Goal: Task Accomplishment & Management: Manage account settings

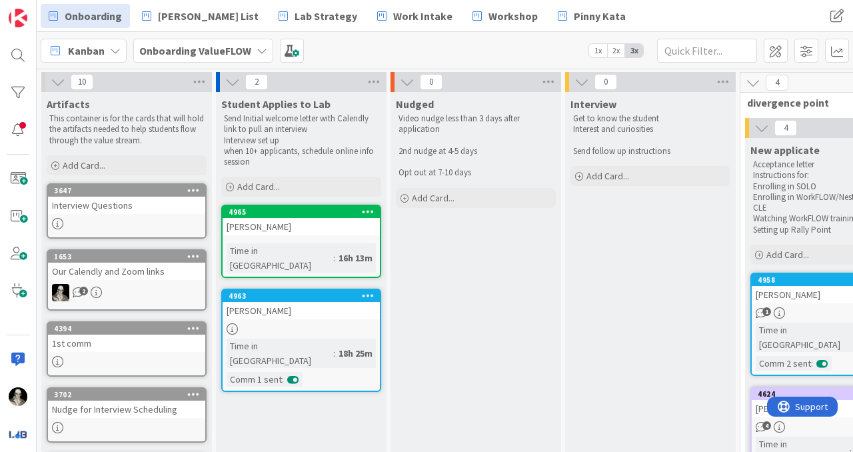
click at [310, 227] on div "[PERSON_NAME]" at bounding box center [301, 226] width 157 height 17
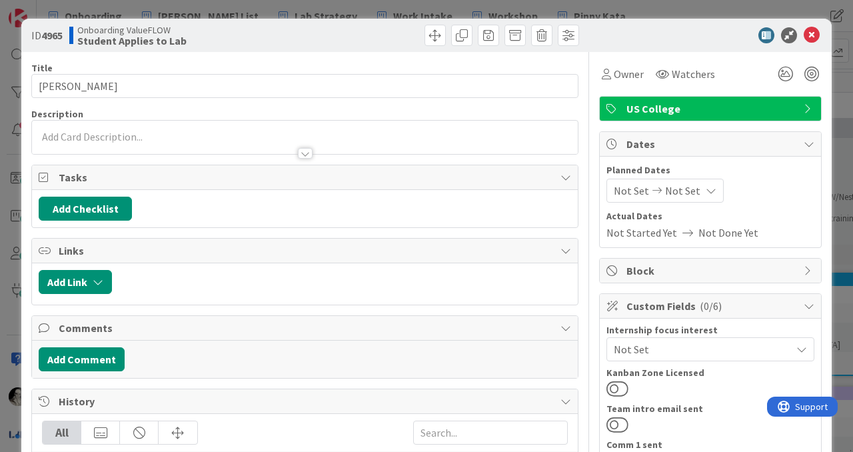
click at [194, 140] on div at bounding box center [305, 147] width 546 height 14
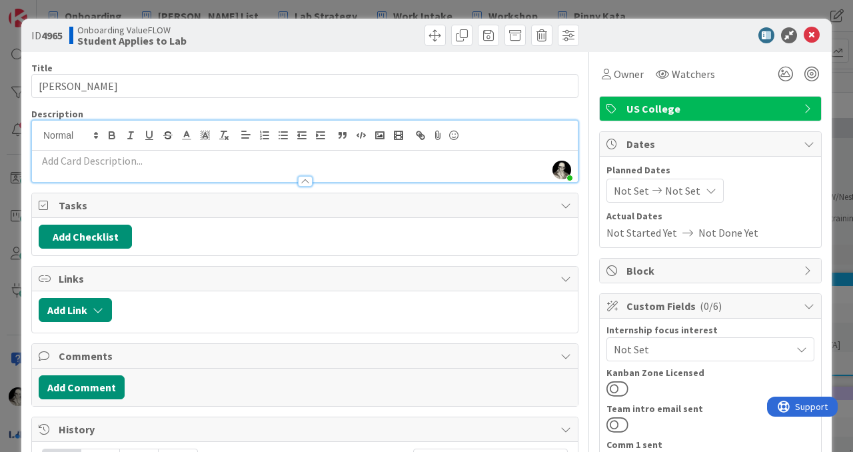
click at [194, 157] on p at bounding box center [305, 160] width 532 height 15
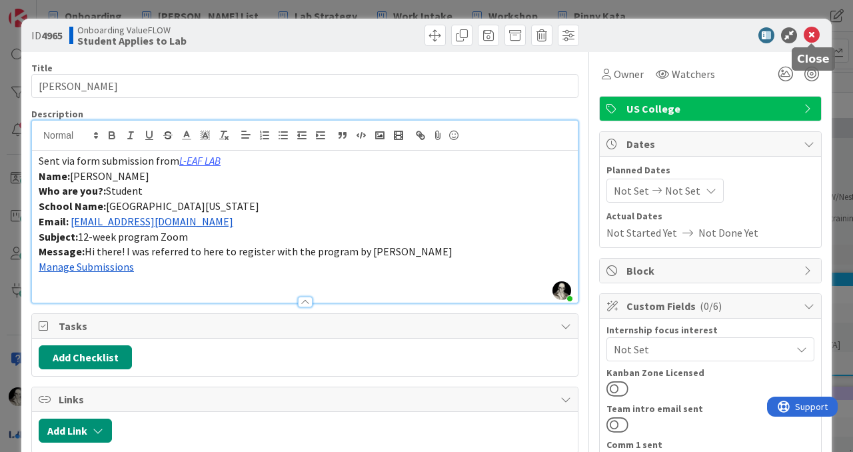
click at [812, 30] on icon at bounding box center [812, 35] width 16 height 16
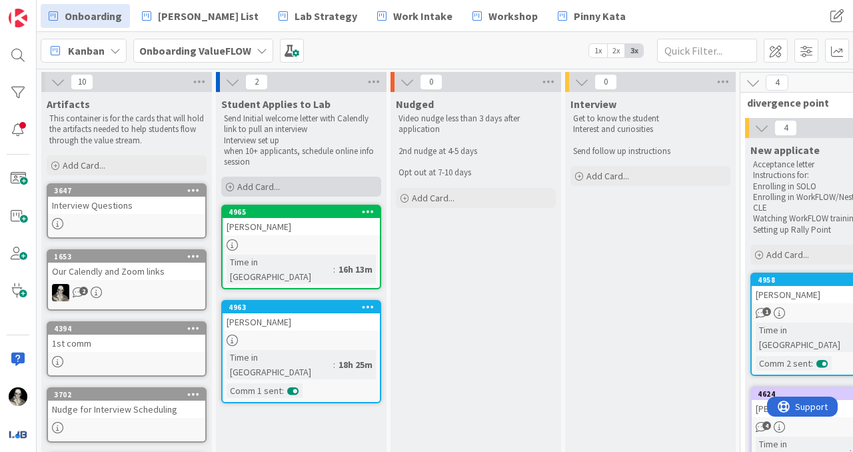
click at [268, 190] on span "Add Card..." at bounding box center [258, 187] width 43 height 12
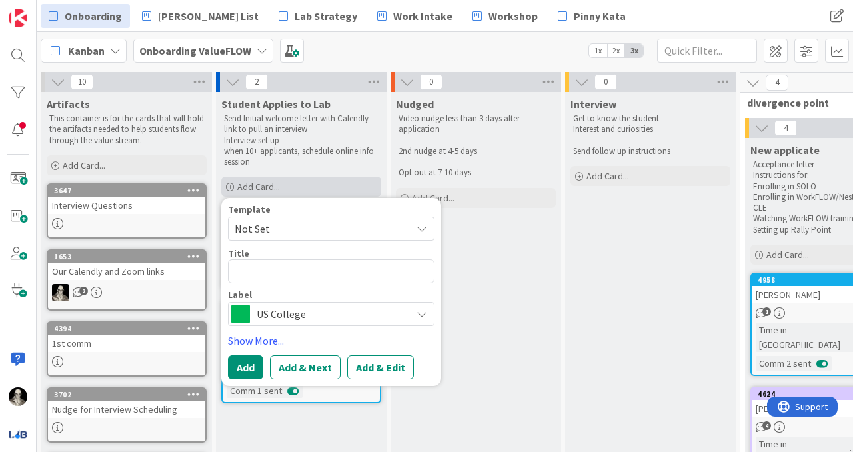
type textarea "x"
type textarea "B"
type textarea "x"
type textarea "Br"
type textarea "x"
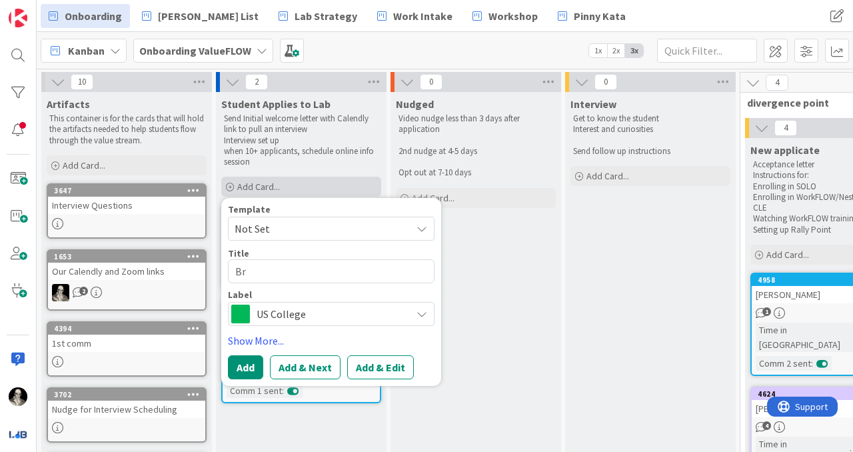
type textarea "Bri"
type textarea "x"
type textarea "Bria"
type textarea "x"
type textarea "[PERSON_NAME]"
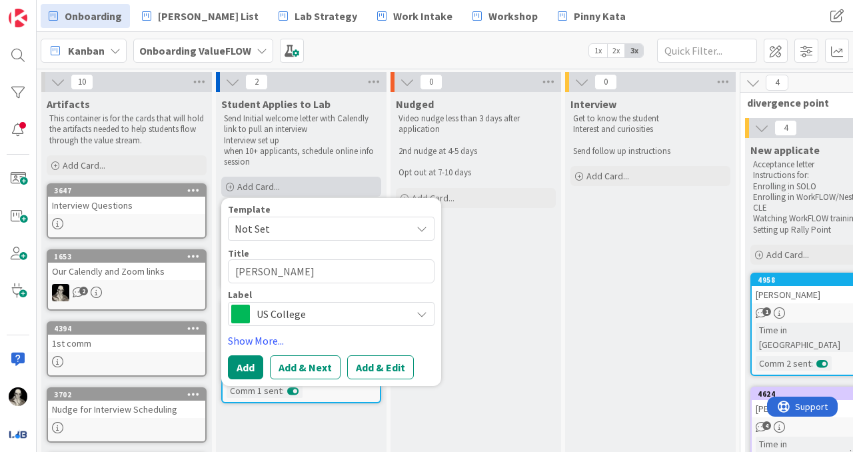
type textarea "x"
type textarea "[PERSON_NAME]"
type textarea "x"
type textarea "[PERSON_NAME]"
type textarea "x"
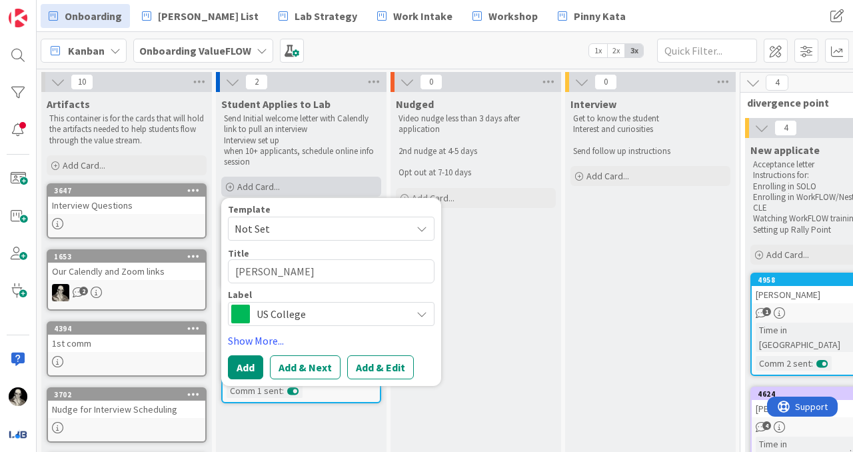
type textarea "[PERSON_NAME]"
type textarea "x"
type textarea "[PERSON_NAME]"
type textarea "x"
type textarea "[PERSON_NAME]"
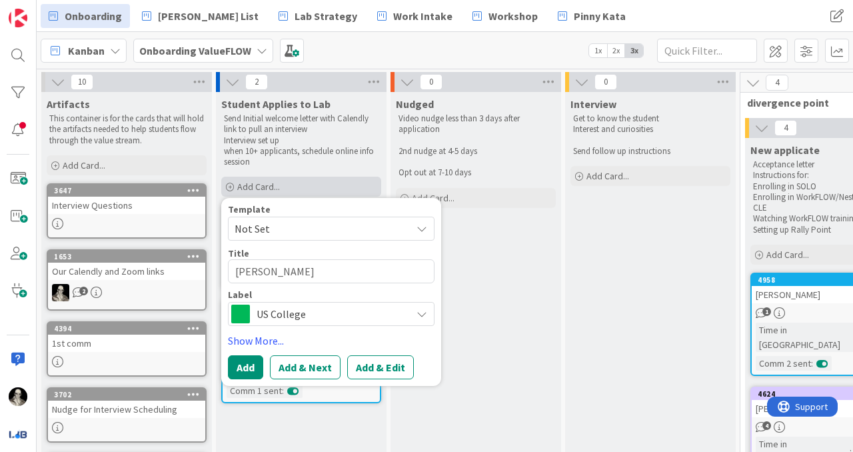
type textarea "x"
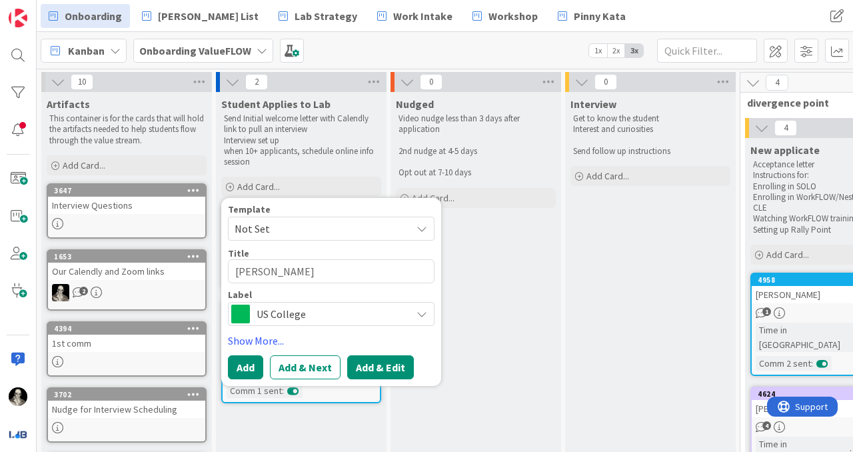
type textarea "[PERSON_NAME]"
click at [394, 367] on button "Add & Edit" at bounding box center [380, 367] width 67 height 24
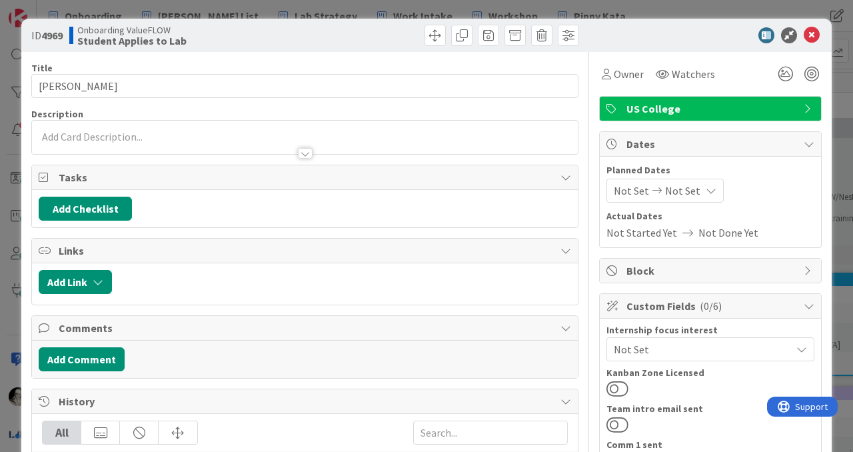
click at [174, 129] on div at bounding box center [305, 137] width 546 height 33
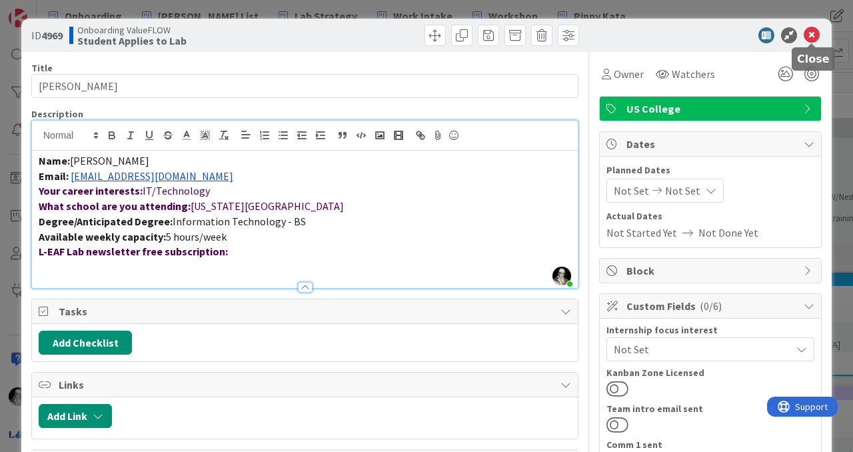
click at [811, 38] on icon at bounding box center [812, 35] width 16 height 16
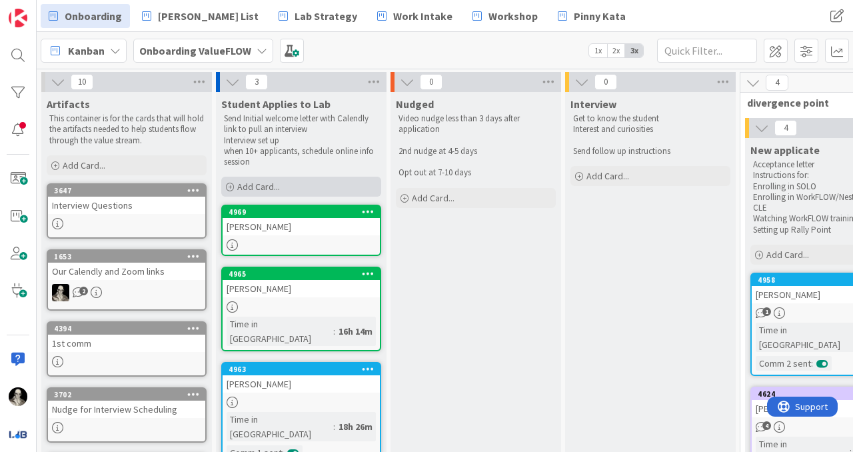
click at [265, 190] on span "Add Card..." at bounding box center [258, 187] width 43 height 12
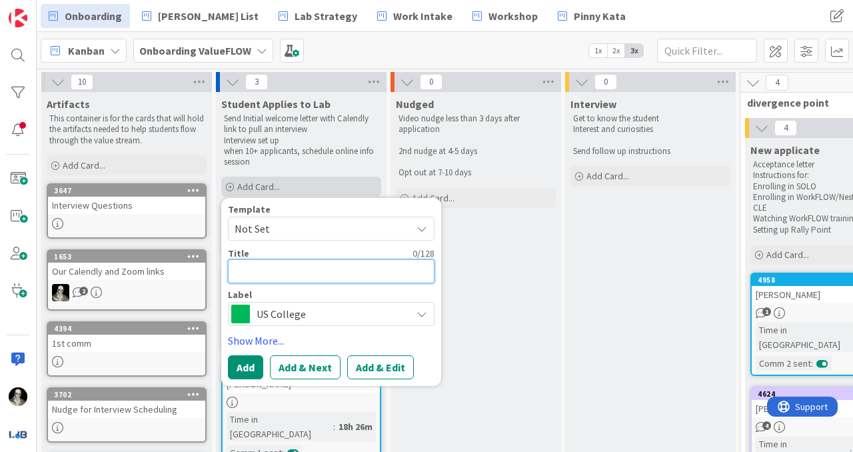
type textarea "x"
type textarea "K"
type textarea "x"
type textarea "Ky"
type textarea "x"
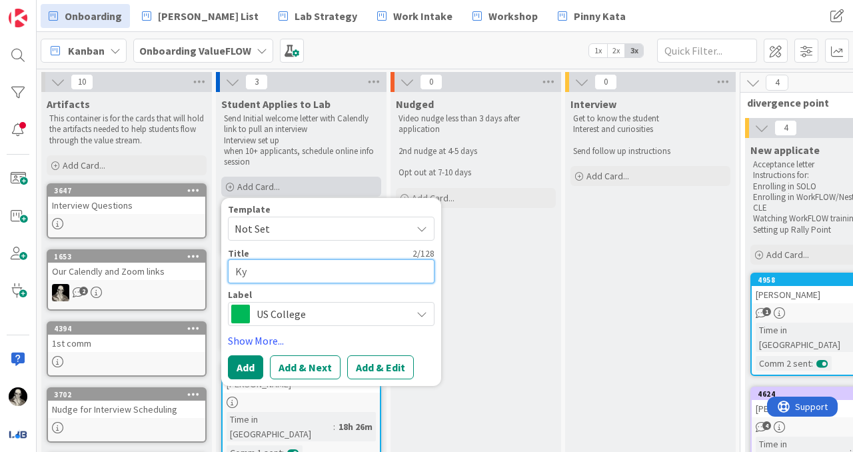
type textarea "Kyl"
type textarea "x"
type textarea "Kyli"
type textarea "x"
type textarea "[PERSON_NAME]"
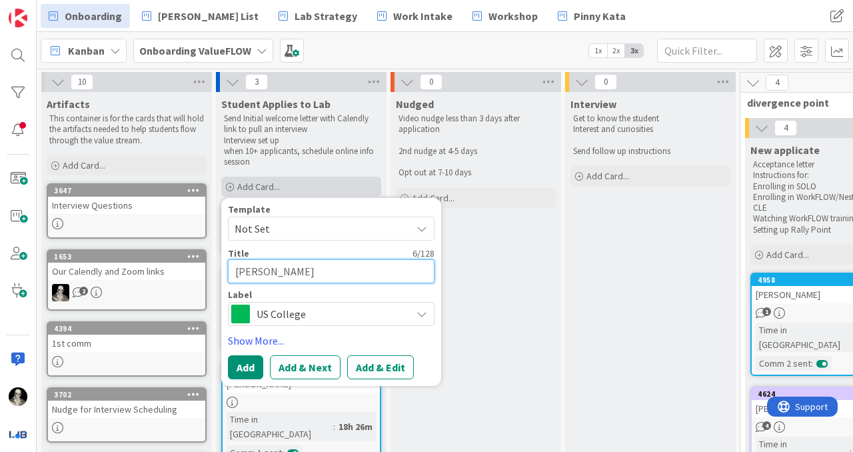
type textarea "x"
type textarea "[PERSON_NAME]"
type textarea "x"
type textarea "[PERSON_NAME]"
type textarea "x"
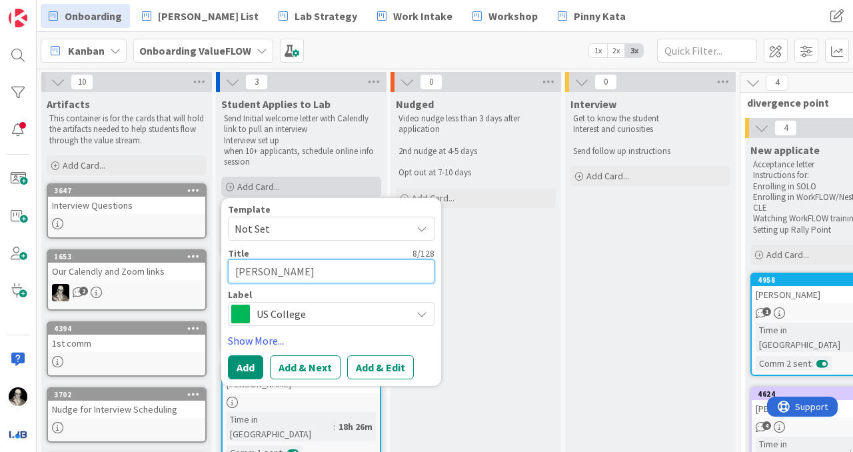
type textarea "[PERSON_NAME]"
type textarea "x"
type textarea "[PERSON_NAME]"
type textarea "x"
type textarea "[PERSON_NAME]"
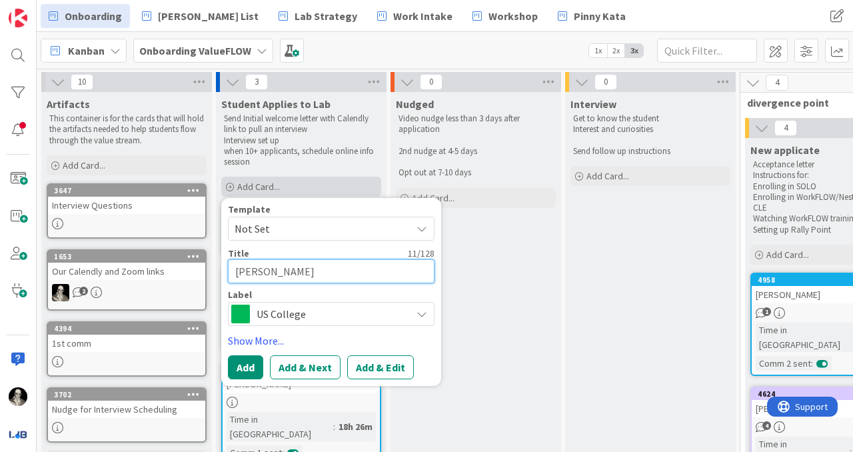
type textarea "x"
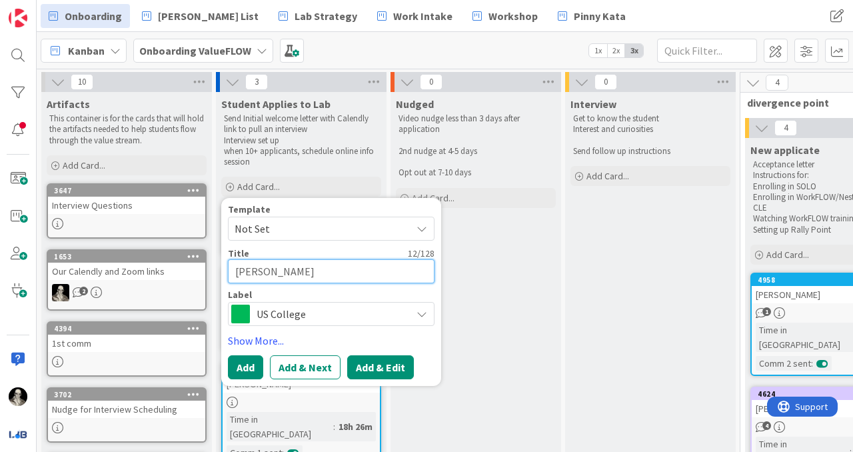
type textarea "[PERSON_NAME]"
click at [373, 362] on button "Add & Edit" at bounding box center [380, 367] width 67 height 24
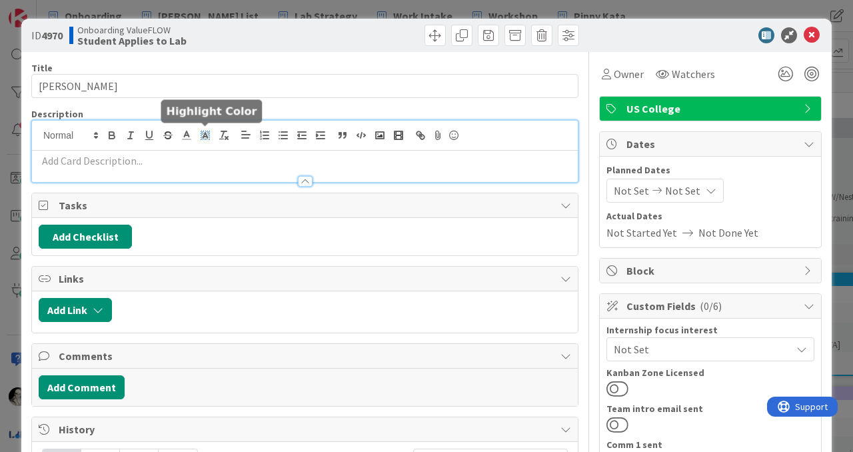
click at [200, 137] on div at bounding box center [305, 151] width 546 height 61
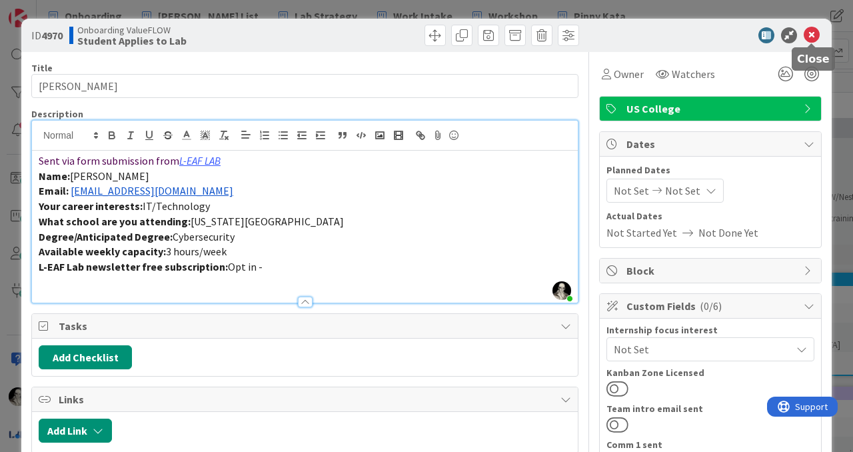
click at [812, 36] on icon at bounding box center [812, 35] width 16 height 16
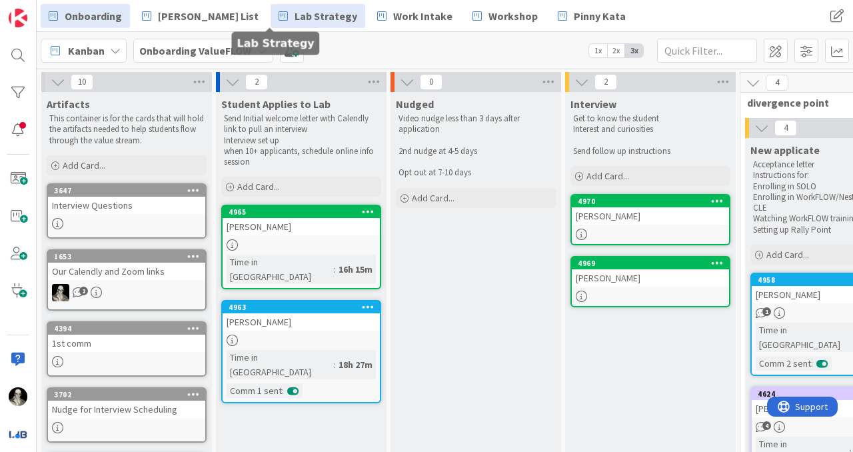
click at [295, 13] on span "Lab Strategy" at bounding box center [326, 16] width 63 height 16
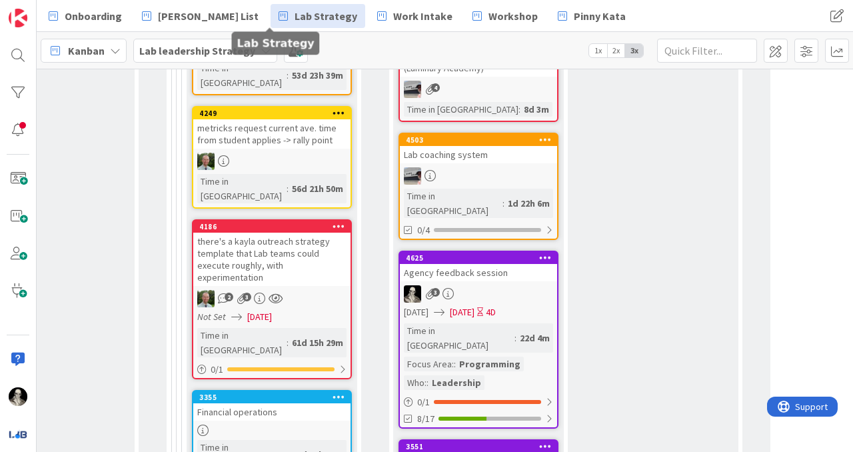
scroll to position [1344, 1481]
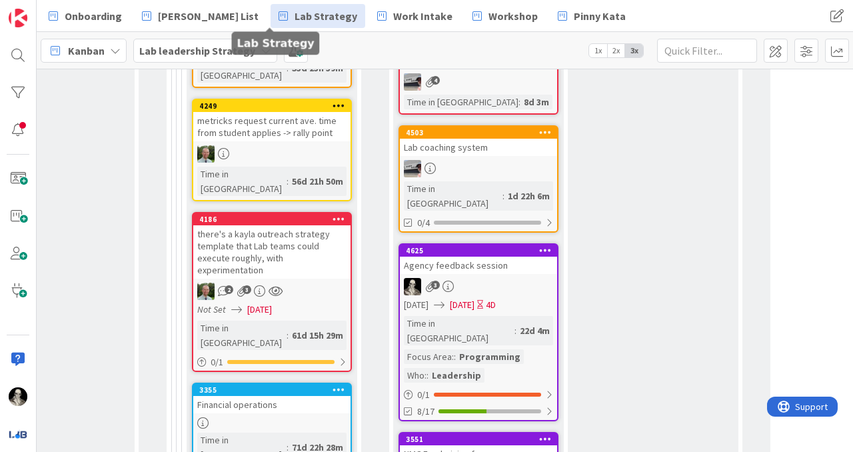
click at [519, 278] on div "3" at bounding box center [478, 286] width 157 height 17
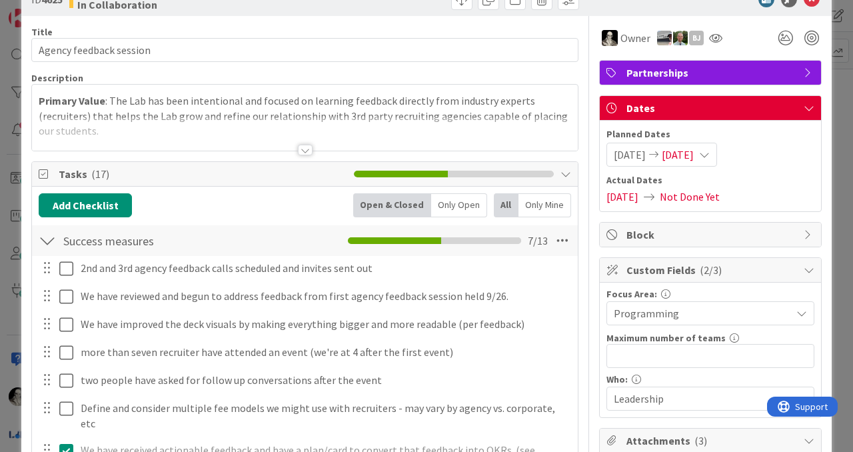
scroll to position [41, 0]
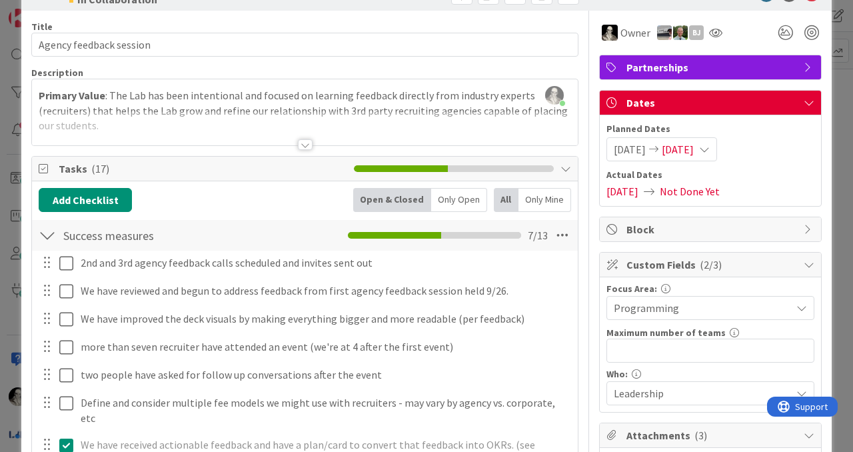
click at [307, 139] on div at bounding box center [305, 144] width 15 height 11
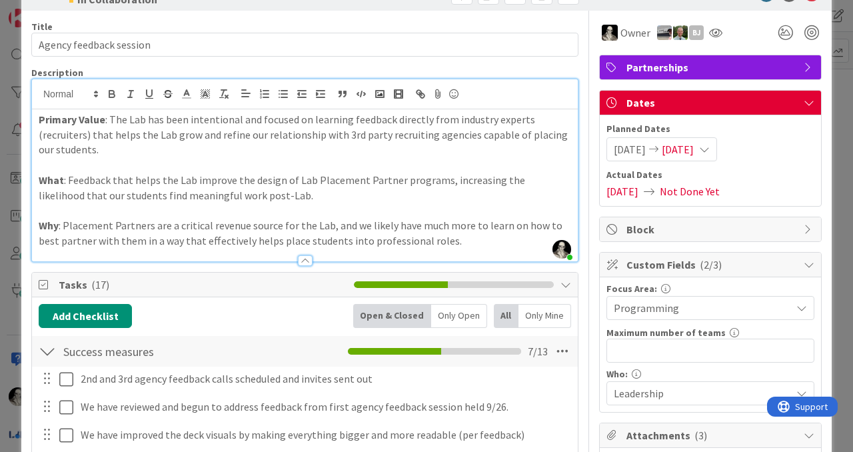
click at [440, 241] on p "Why : Placement Partners are a critical revenue source for the Lab, and we like…" at bounding box center [305, 233] width 532 height 30
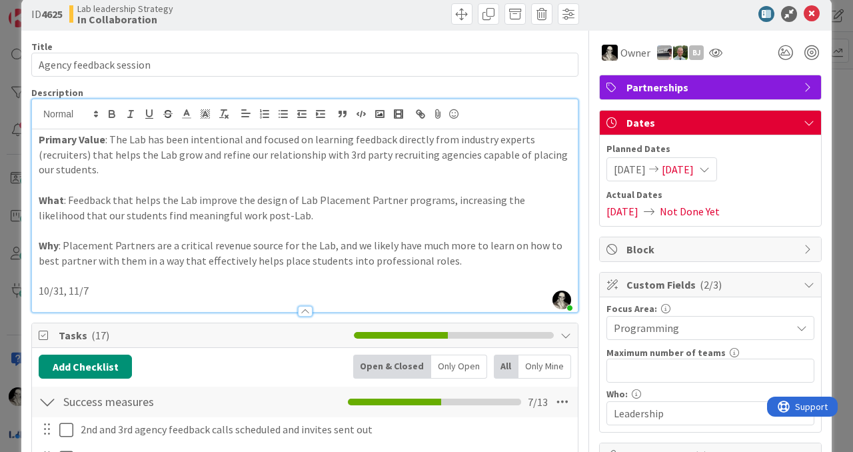
scroll to position [0, 0]
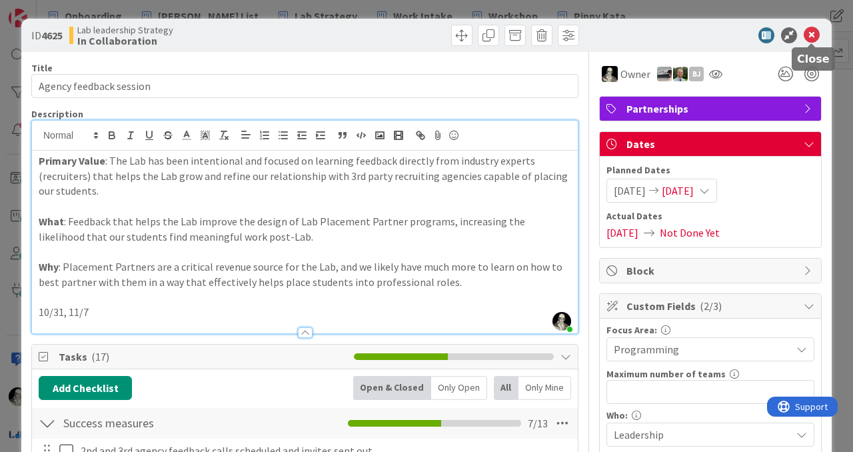
click at [812, 35] on icon at bounding box center [812, 35] width 16 height 16
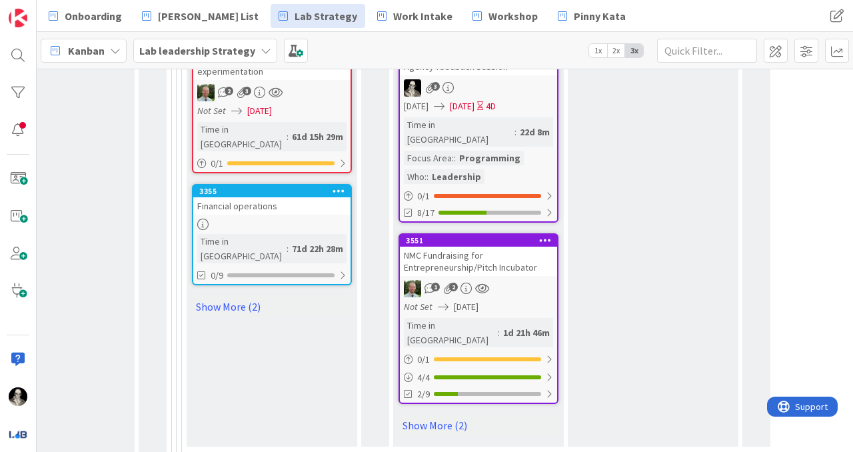
scroll to position [1554, 1481]
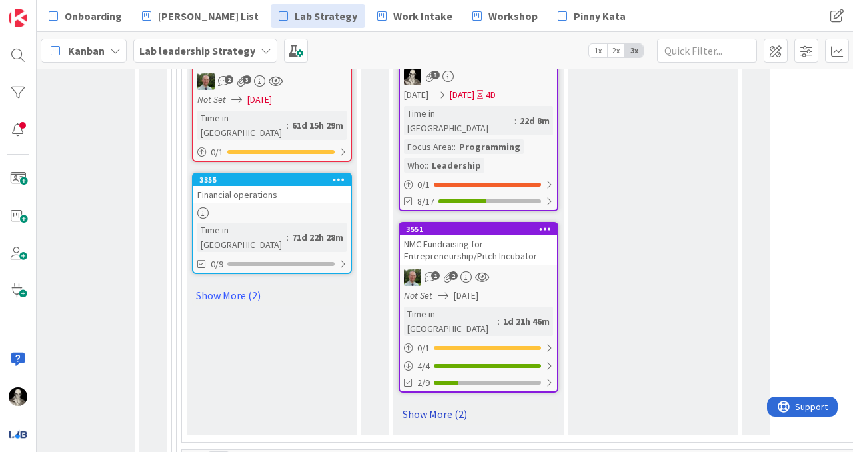
click at [452, 403] on link "Show More (2)" at bounding box center [478, 413] width 160 height 21
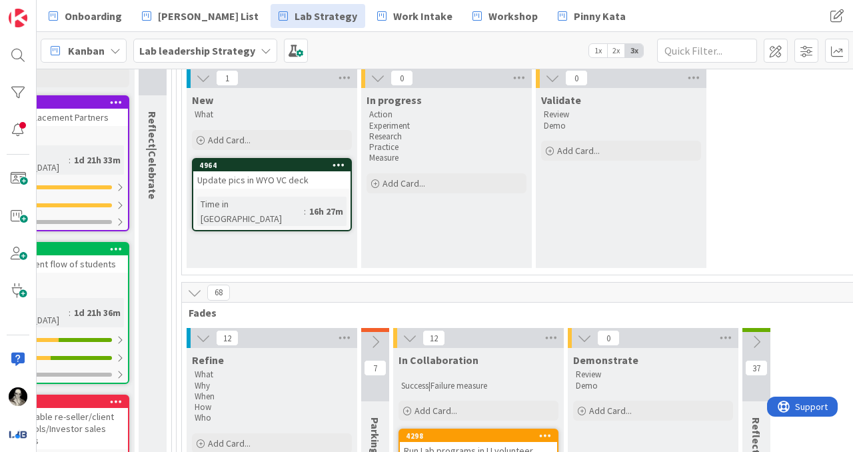
scroll to position [160, 1481]
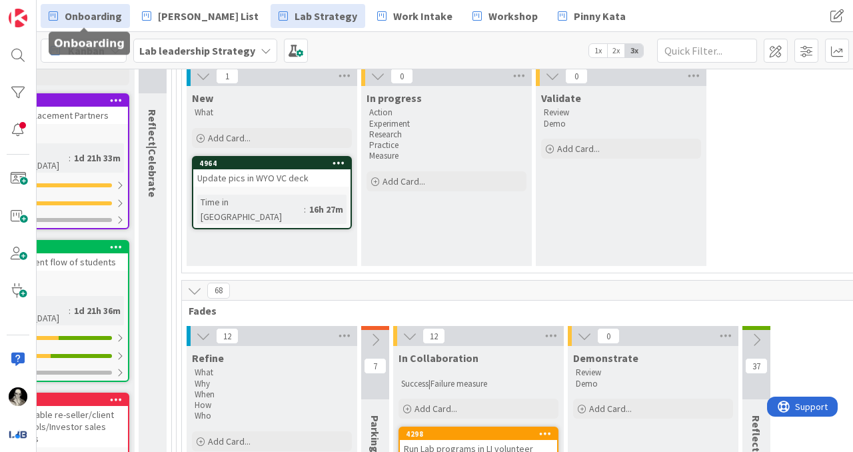
click at [88, 14] on span "Onboarding" at bounding box center [93, 16] width 57 height 16
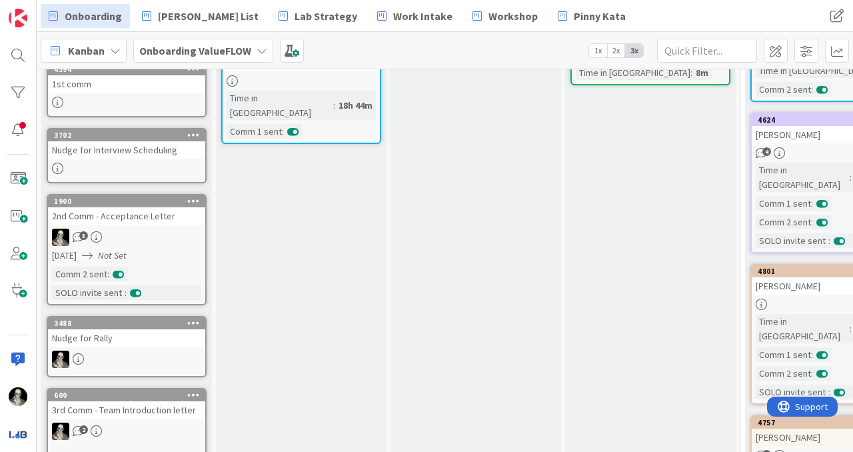
scroll to position [294, 0]
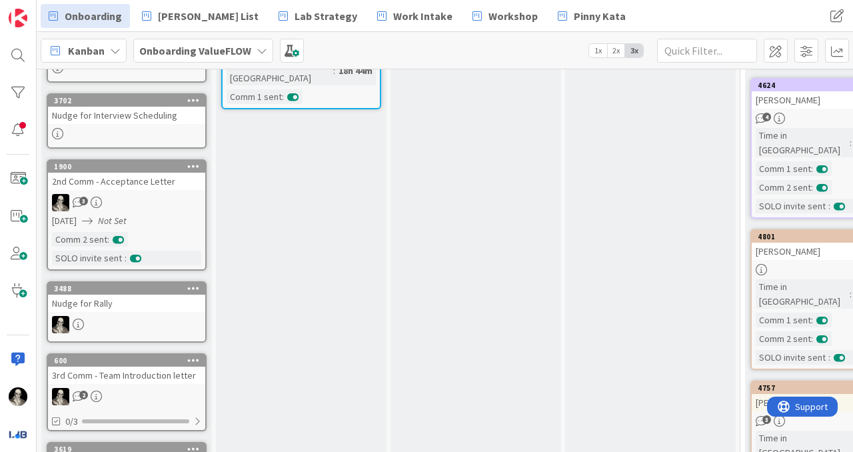
click at [153, 197] on div "3" at bounding box center [126, 202] width 157 height 17
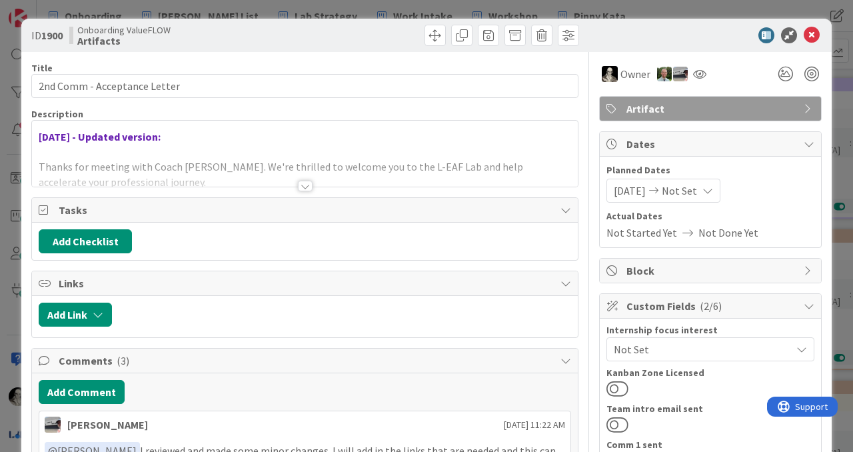
click at [308, 181] on div at bounding box center [305, 186] width 15 height 11
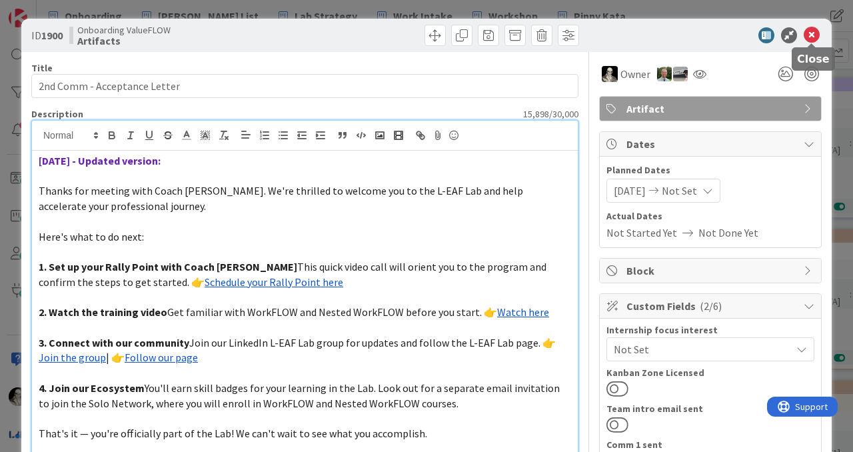
click at [812, 35] on icon at bounding box center [812, 35] width 16 height 16
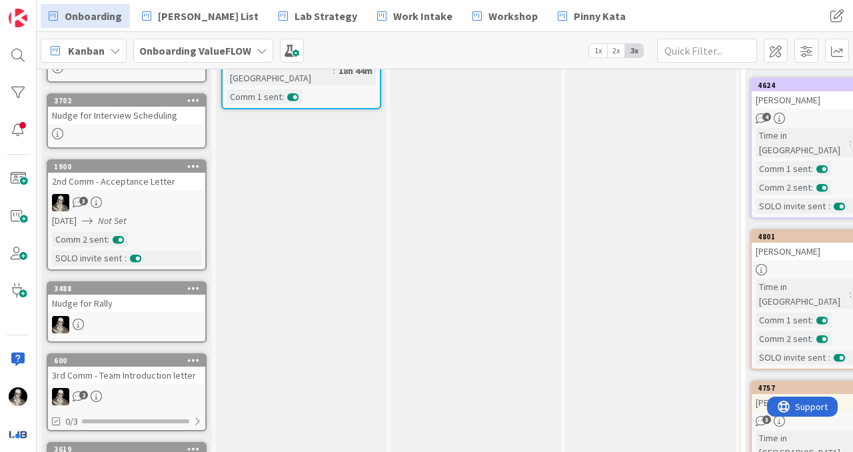
click at [163, 300] on div "Nudge for Rally" at bounding box center [126, 303] width 157 height 17
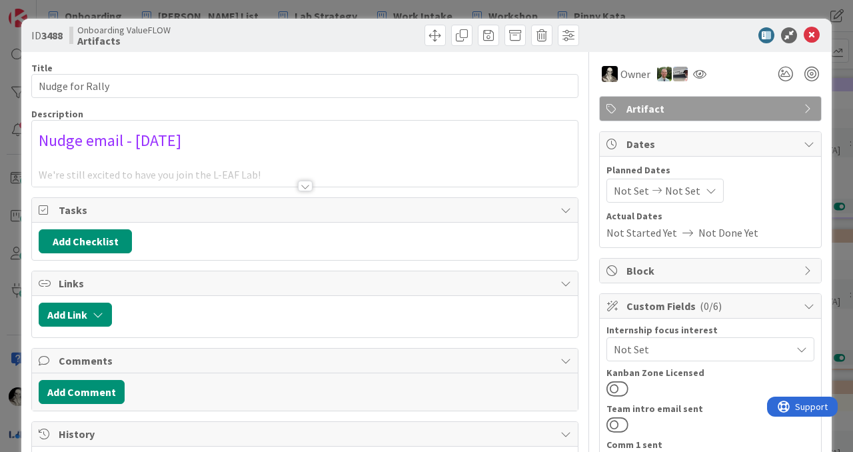
click at [303, 183] on div at bounding box center [305, 186] width 15 height 11
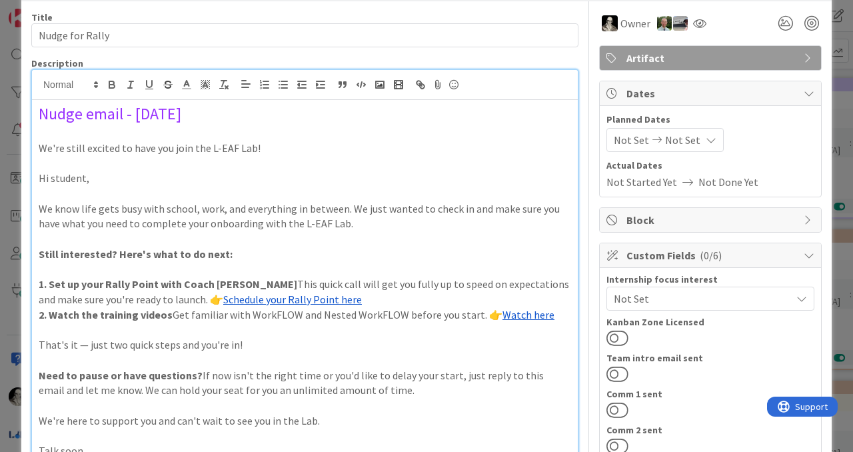
scroll to position [15, 0]
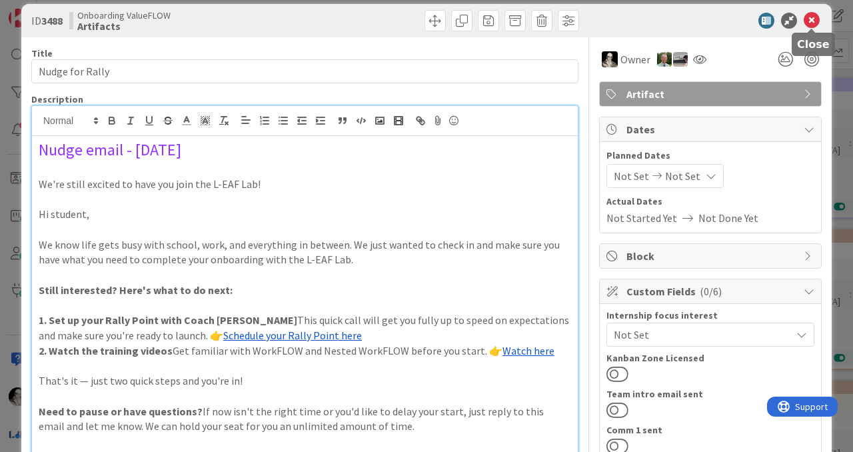
click at [814, 20] on icon at bounding box center [812, 21] width 16 height 16
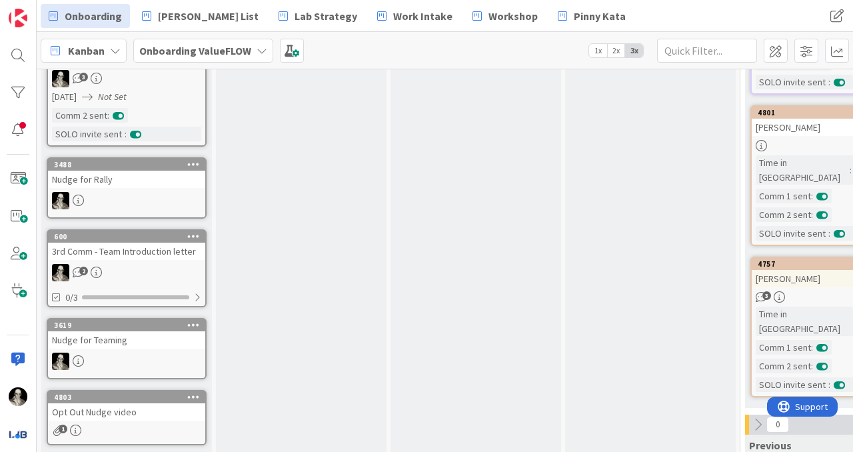
scroll to position [424, 0]
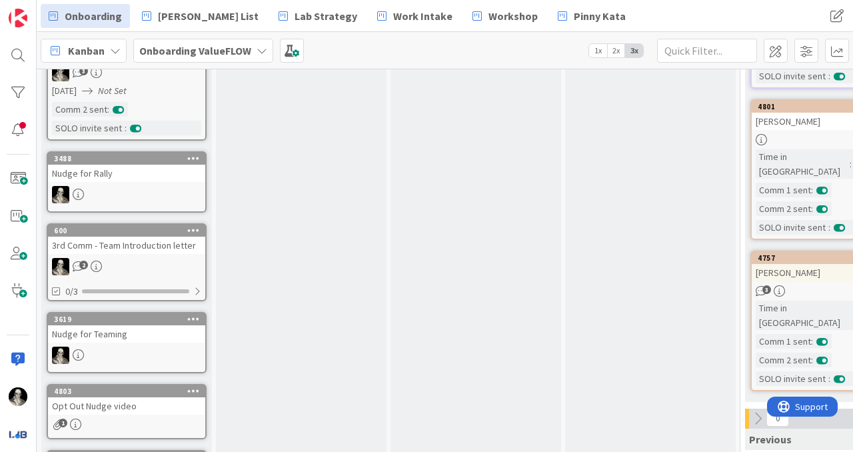
click at [146, 174] on div "Nudge for Rally" at bounding box center [126, 173] width 157 height 17
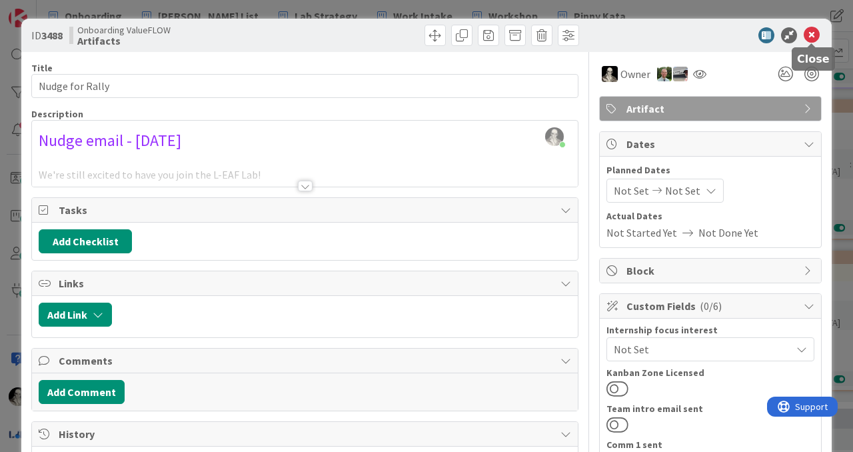
click at [814, 34] on icon at bounding box center [812, 35] width 16 height 16
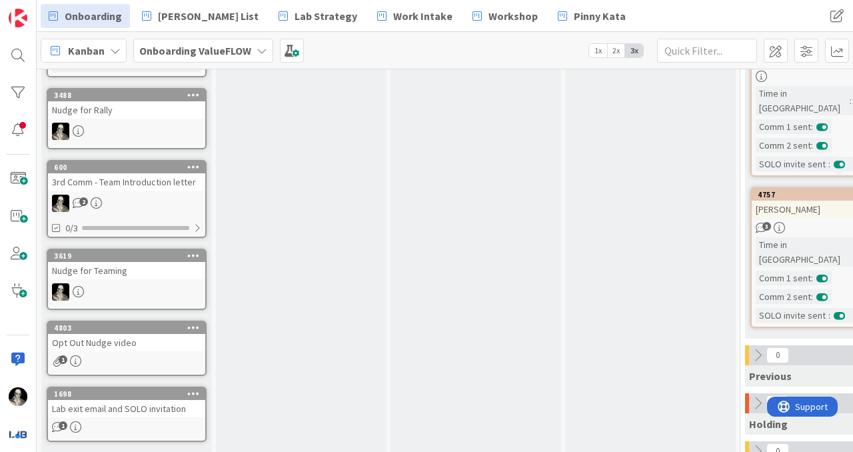
scroll to position [488, 0]
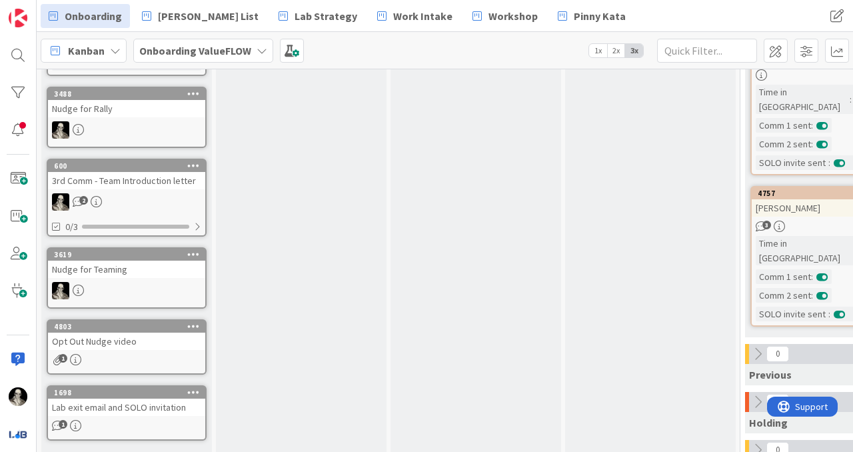
click at [141, 283] on div at bounding box center [126, 290] width 157 height 17
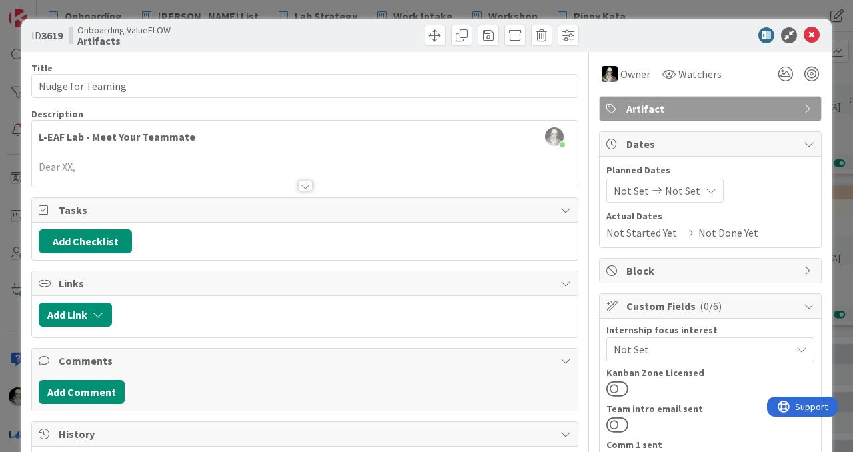
click at [301, 184] on div at bounding box center [305, 186] width 15 height 11
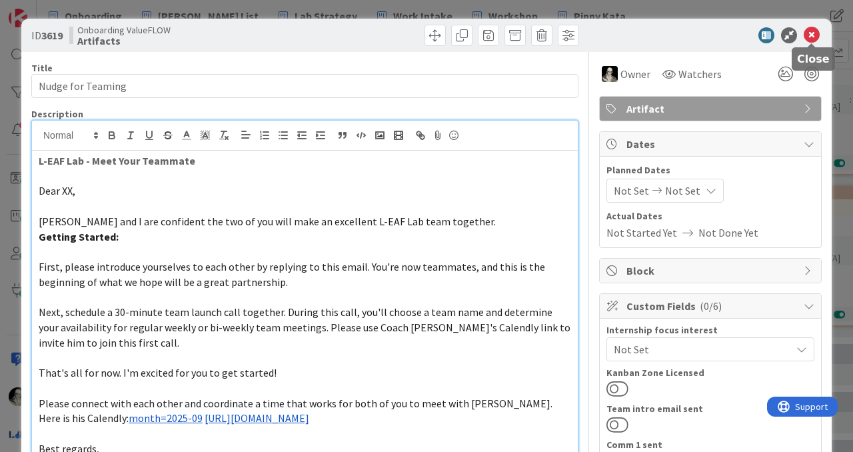
click at [814, 38] on icon at bounding box center [812, 35] width 16 height 16
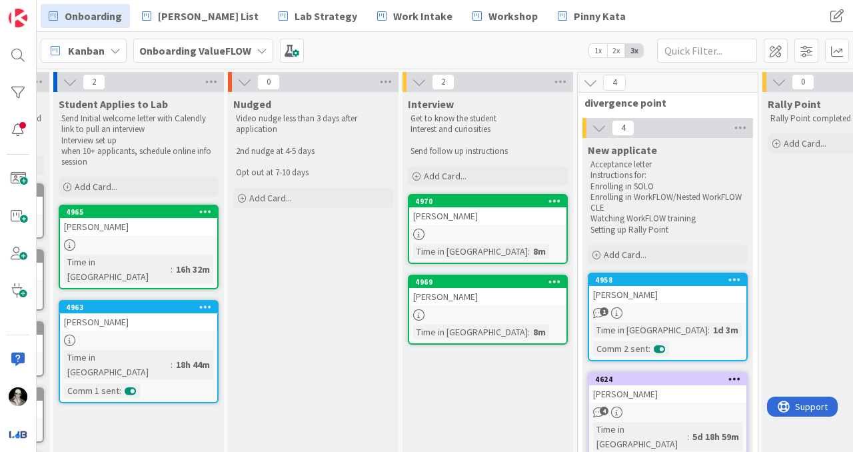
scroll to position [0, 165]
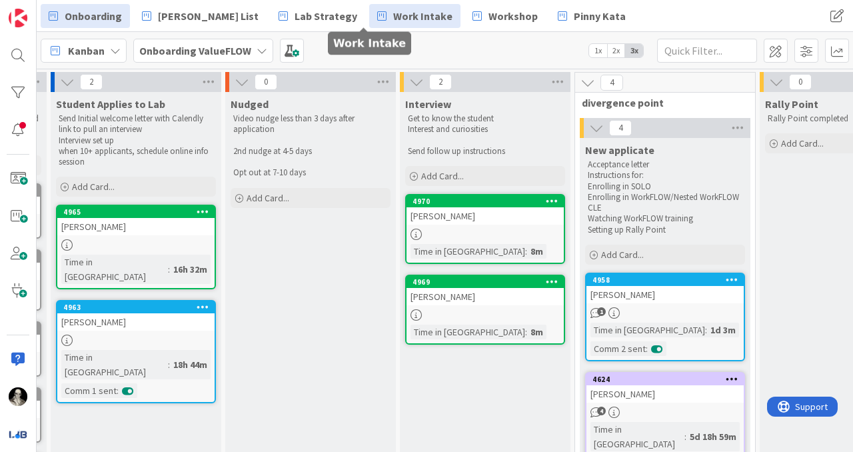
click at [393, 17] on span "Work Intake" at bounding box center [422, 16] width 59 height 16
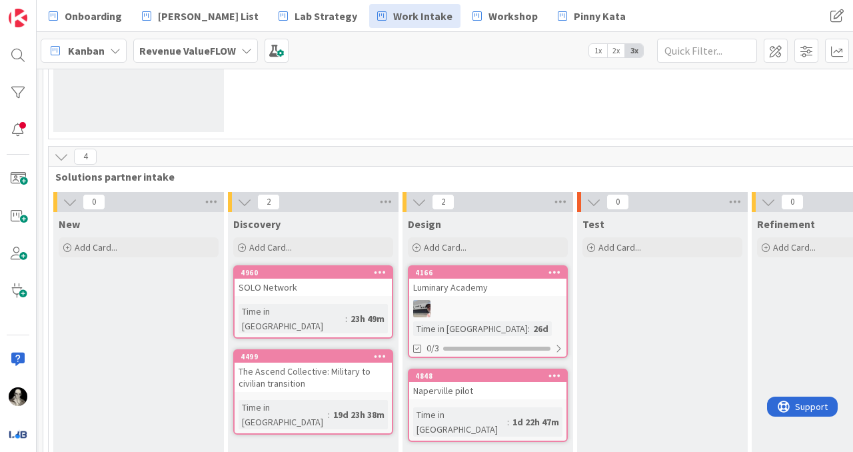
scroll to position [662, 522]
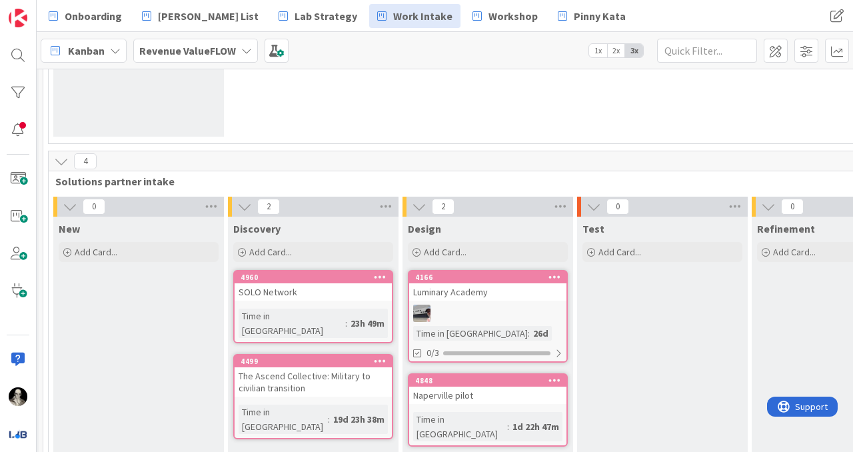
click at [59, 154] on icon at bounding box center [61, 161] width 15 height 15
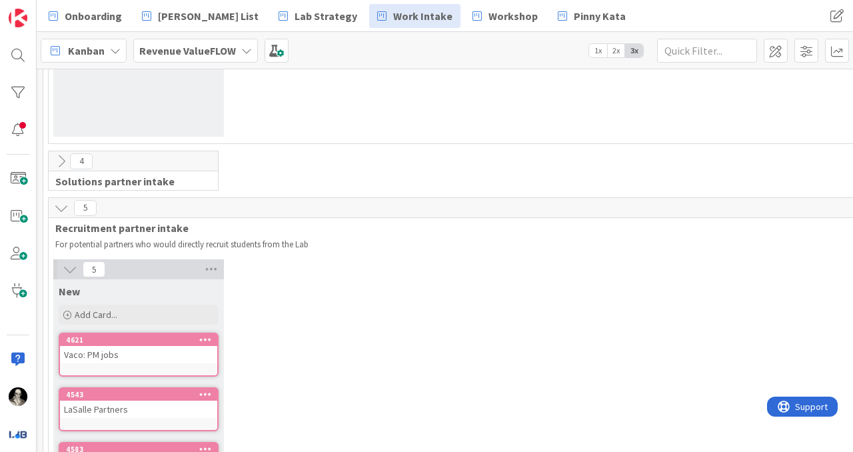
click at [58, 154] on icon at bounding box center [61, 161] width 15 height 15
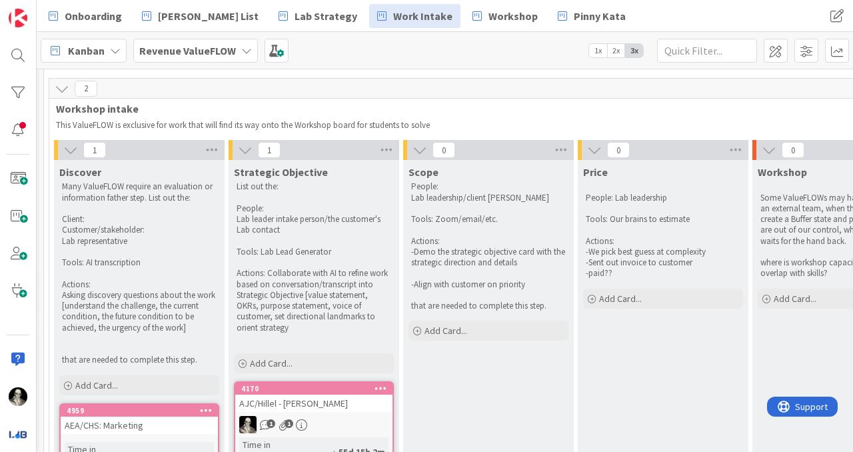
scroll to position [0, 522]
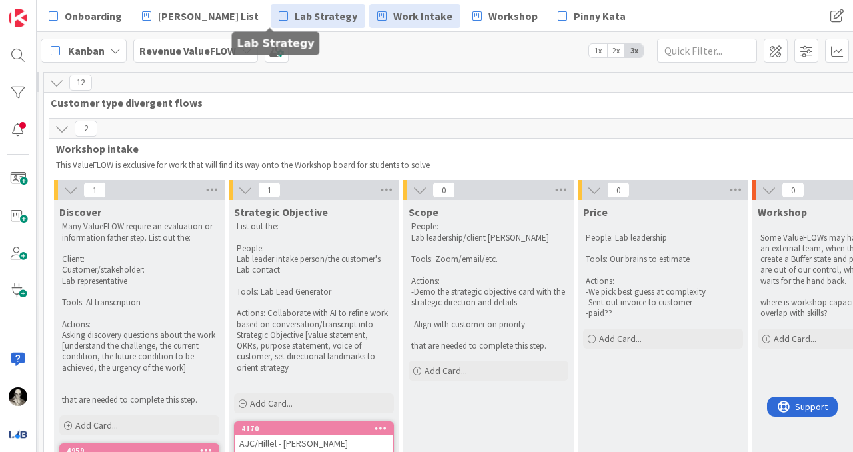
click at [295, 15] on span "Lab Strategy" at bounding box center [326, 16] width 63 height 16
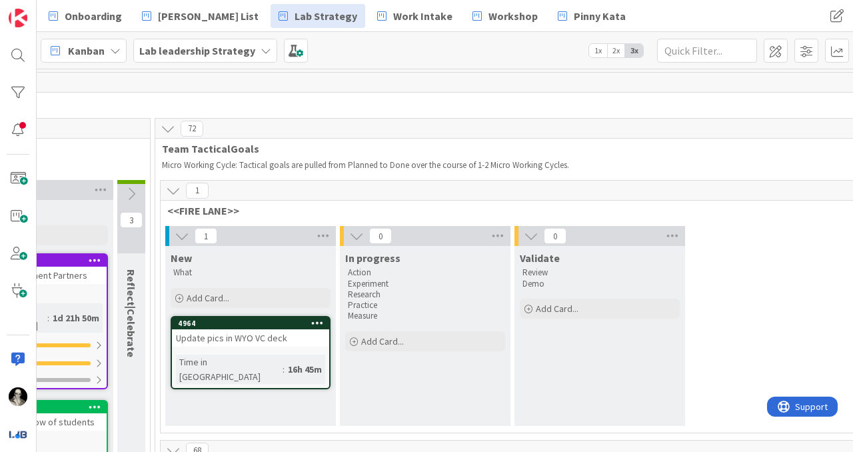
scroll to position [0, 1478]
